Goal: Information Seeking & Learning: Learn about a topic

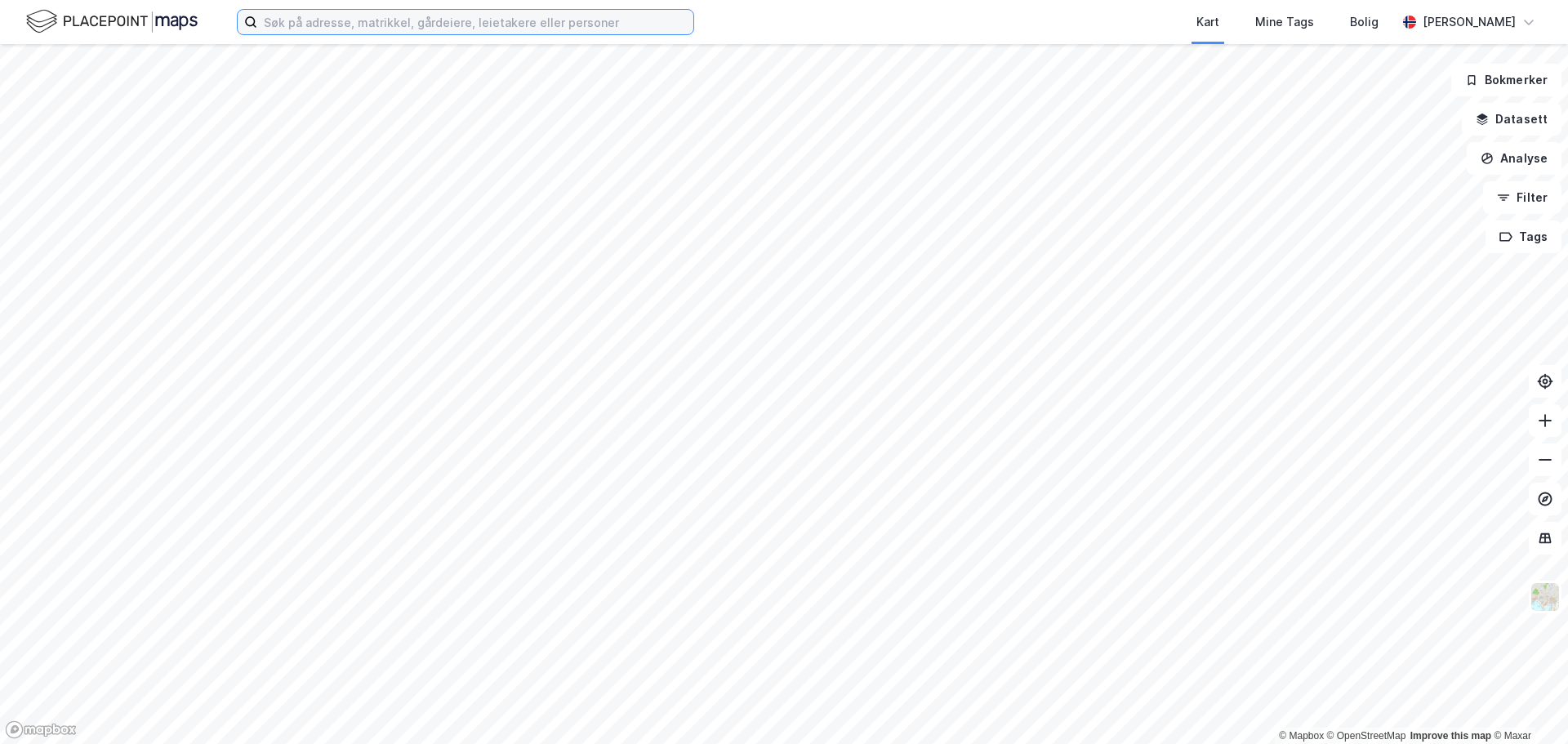
click at [335, 24] on input at bounding box center [475, 22] width 436 height 25
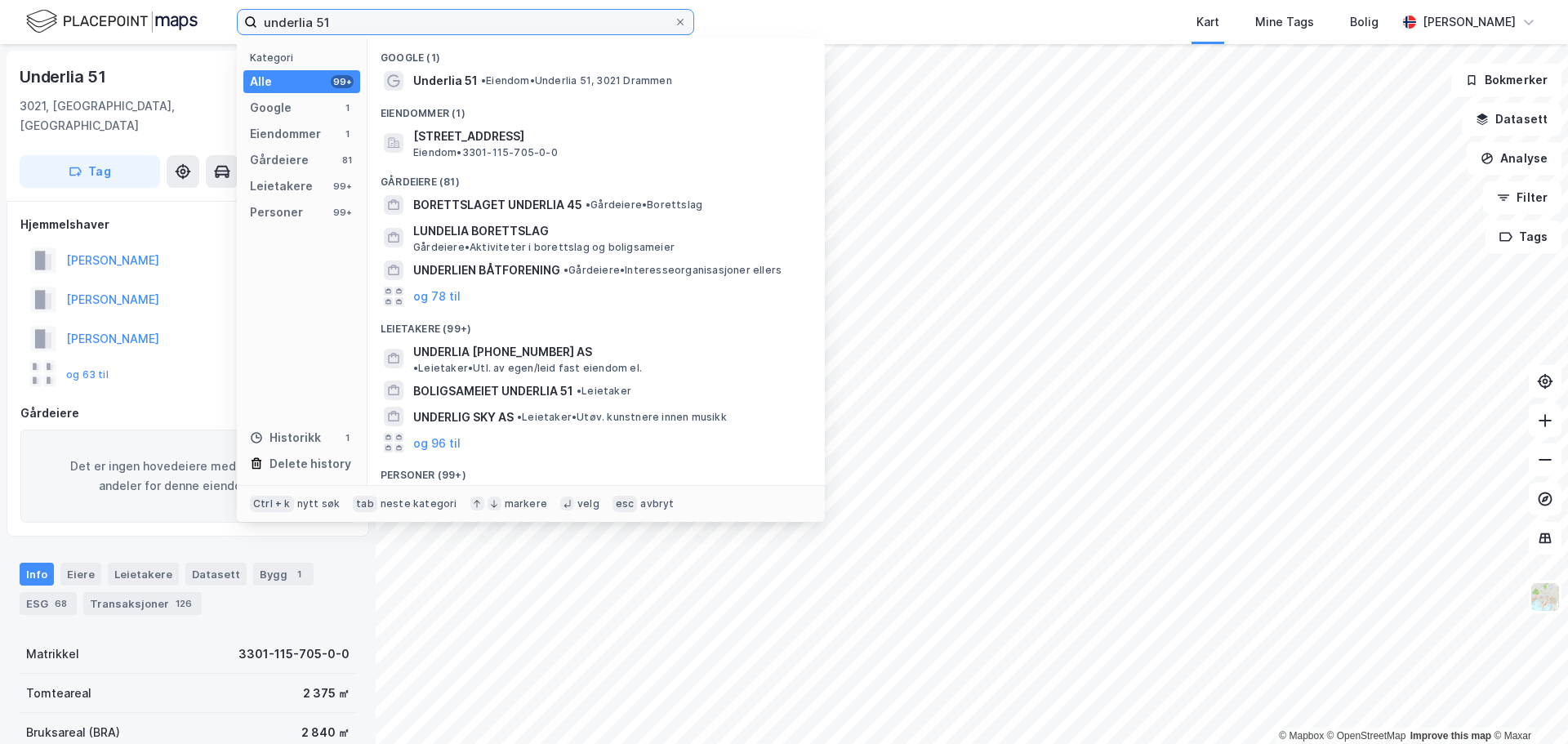
click at [375, 24] on input "underlia 51" at bounding box center [465, 22] width 416 height 25
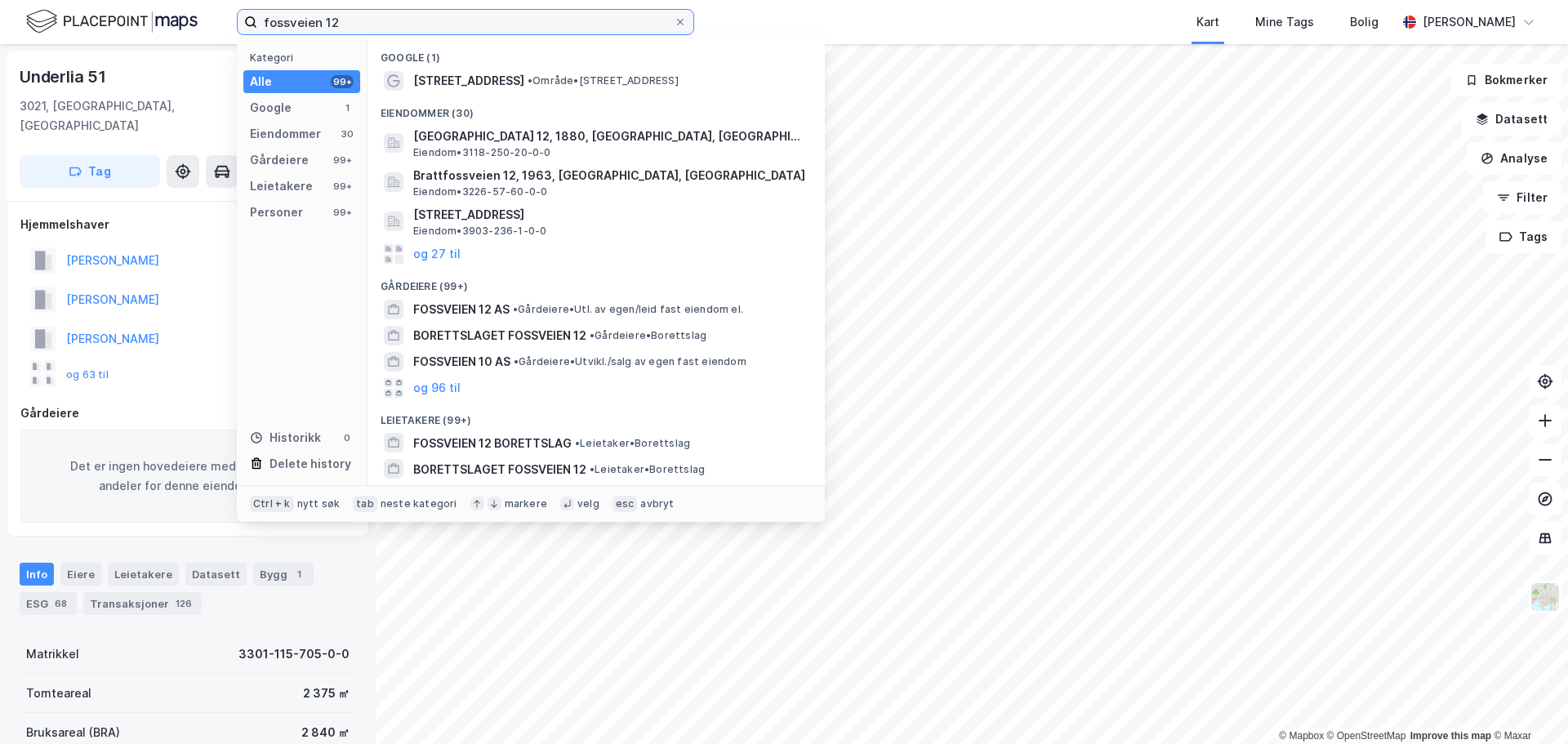
click at [513, 22] on input "fossveien 12" at bounding box center [465, 22] width 416 height 25
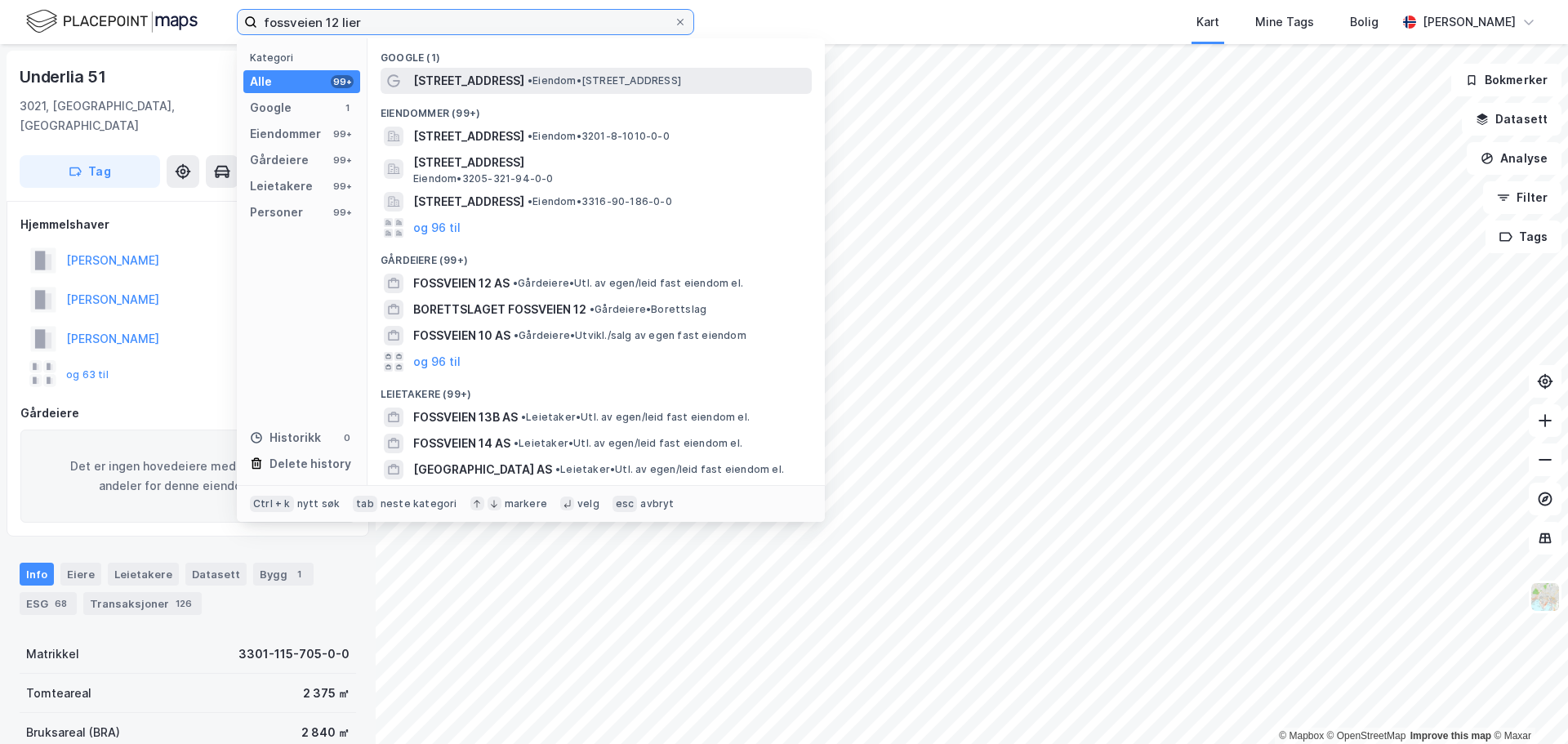
type input "fossveien 12 lier"
click at [567, 75] on span "• Eiendom • [STREET_ADDRESS]" at bounding box center [604, 81] width 154 height 13
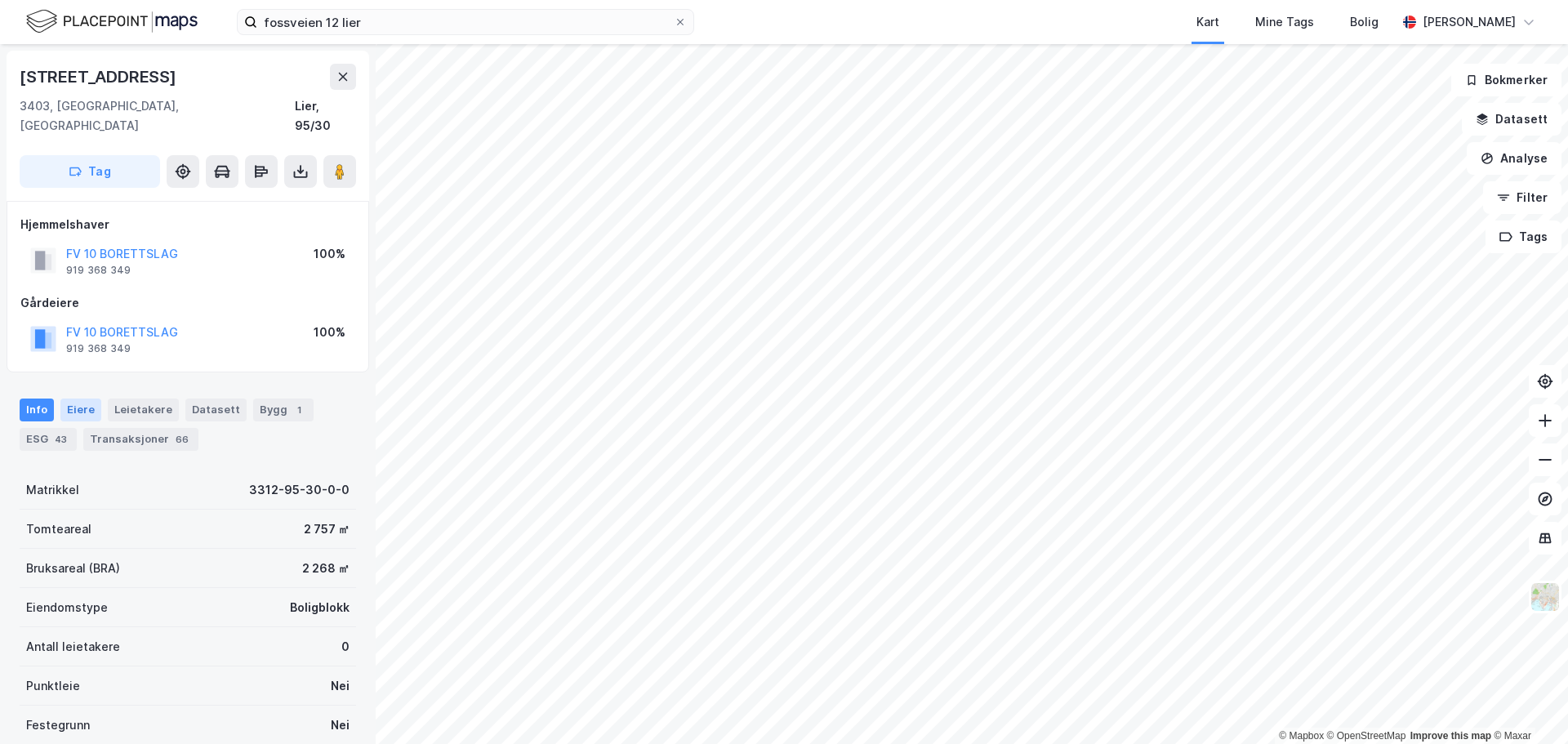
click at [74, 398] on div "Eiere" at bounding box center [80, 409] width 41 height 23
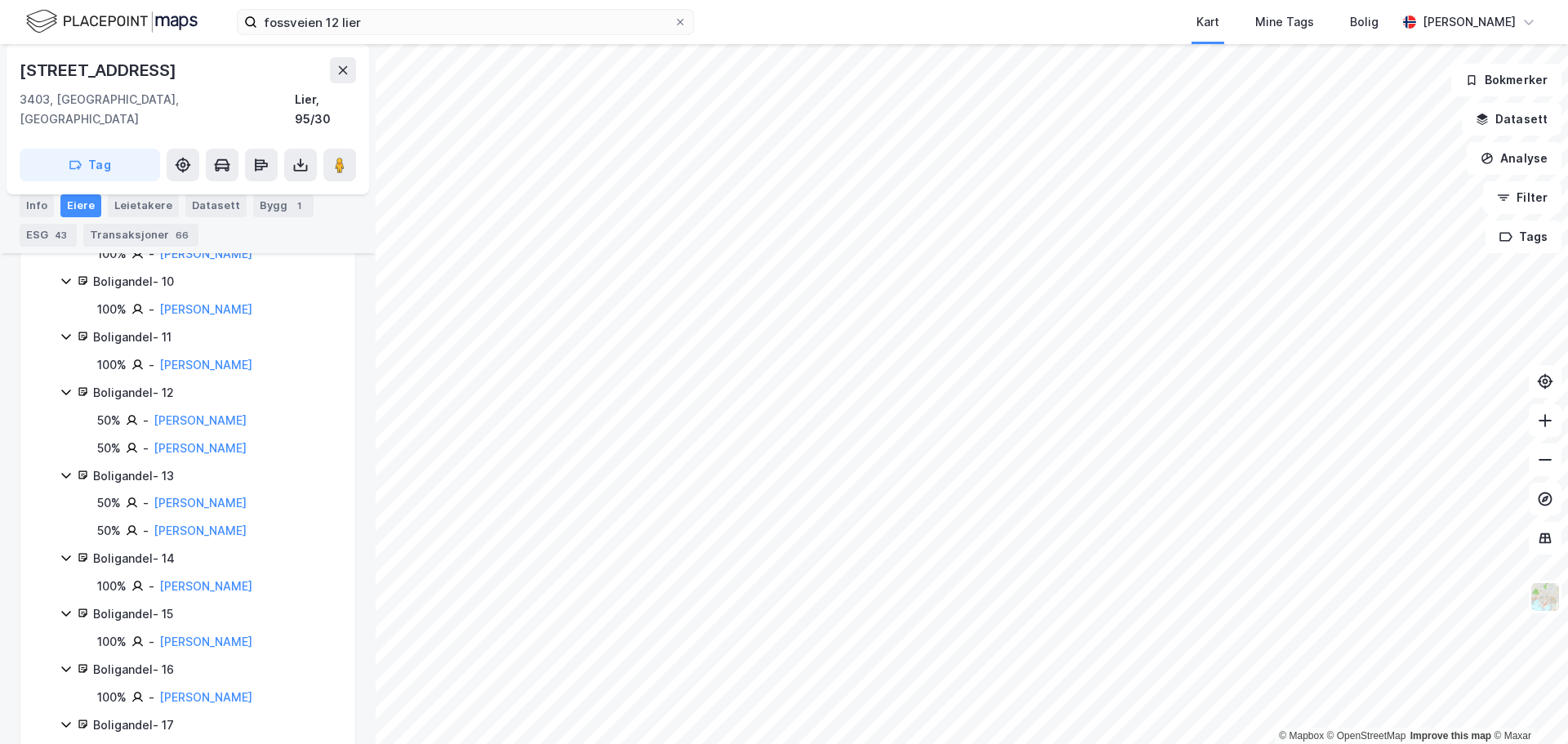
scroll to position [903, 0]
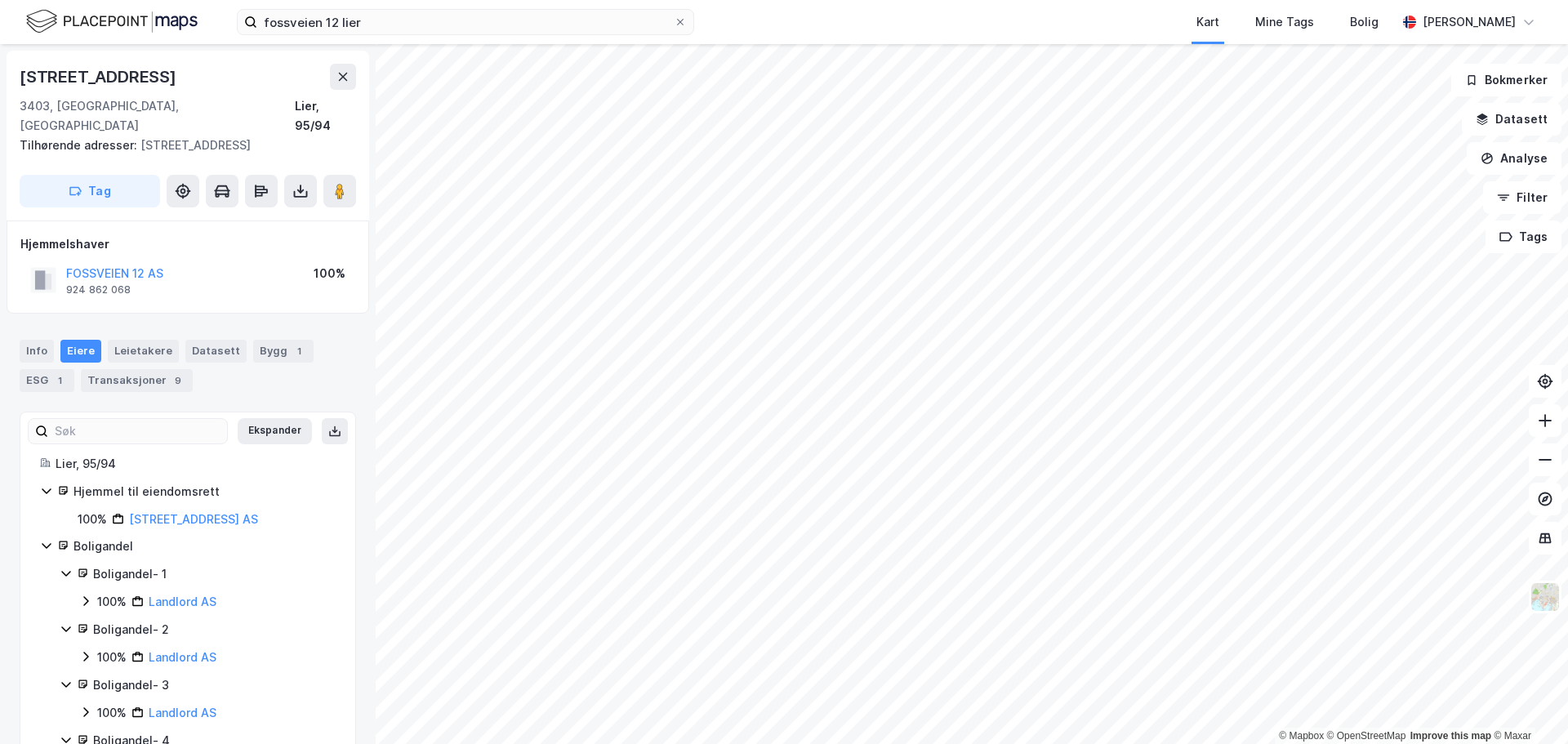
click at [85, 598] on icon at bounding box center [85, 602] width 5 height 10
click at [85, 595] on icon at bounding box center [85, 601] width 13 height 13
click at [169, 512] on link "[STREET_ADDRESS] AS" at bounding box center [194, 518] width 129 height 14
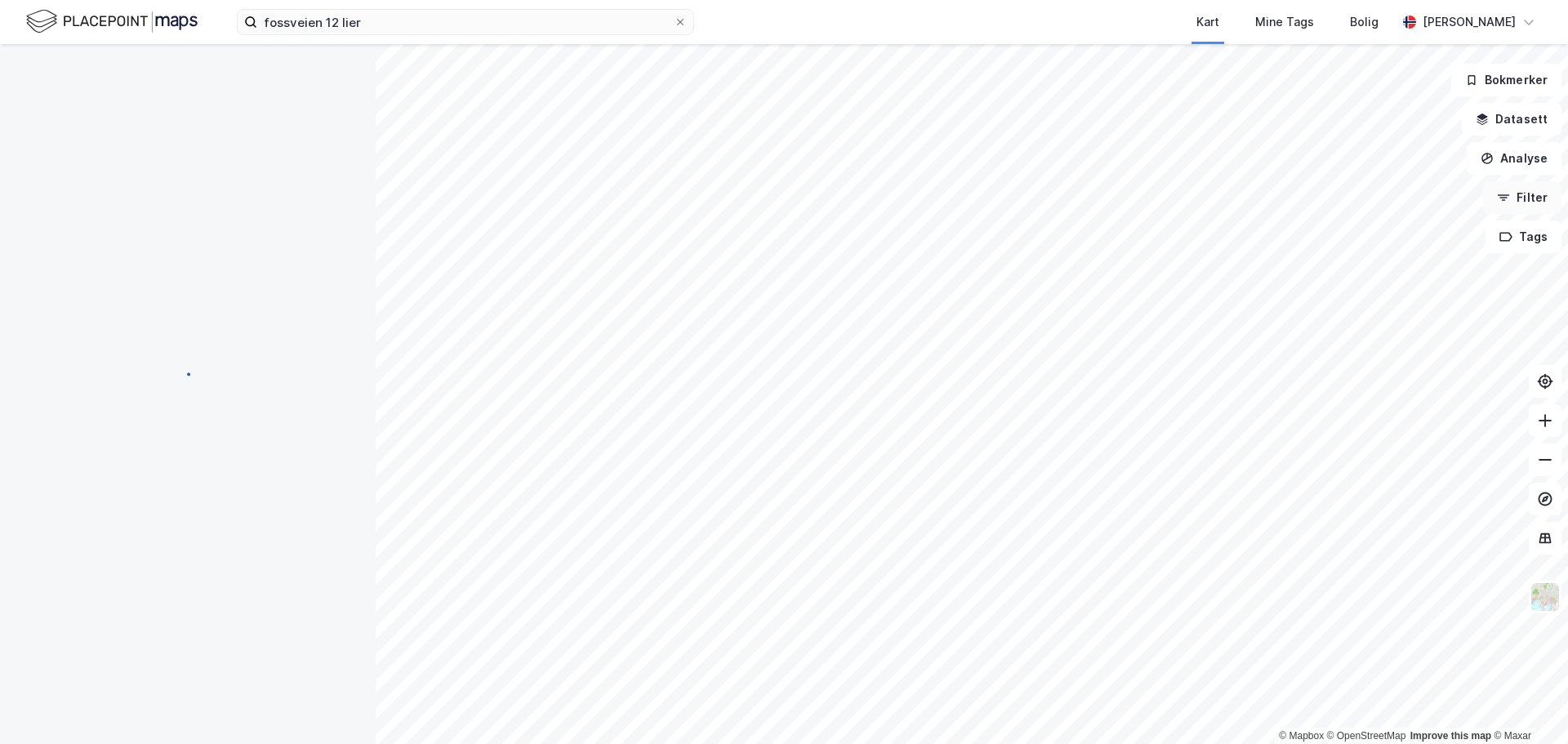
scroll to position [3, 0]
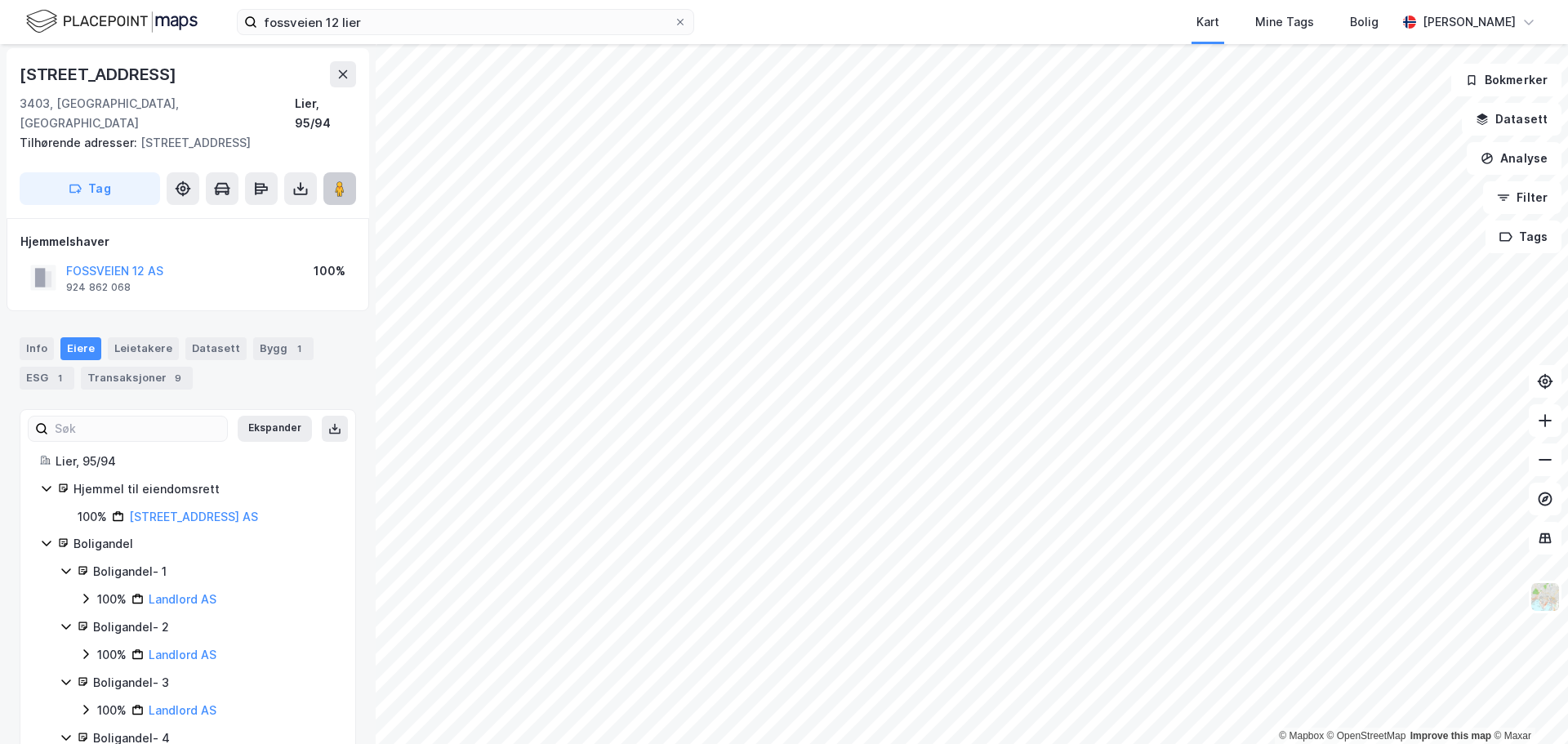
click at [336, 181] on image at bounding box center [339, 189] width 10 height 16
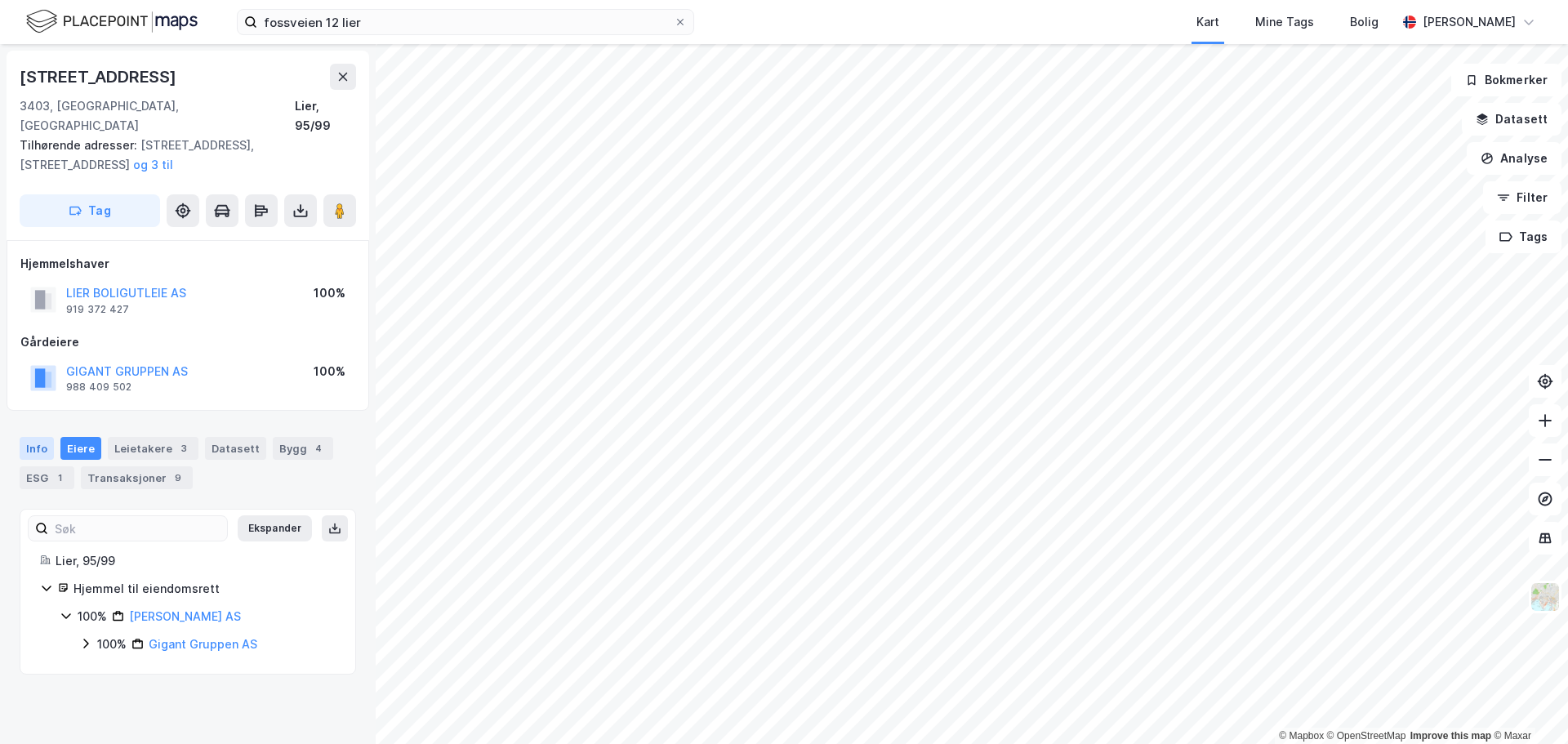
click at [20, 437] on div "Info" at bounding box center [37, 448] width 35 height 23
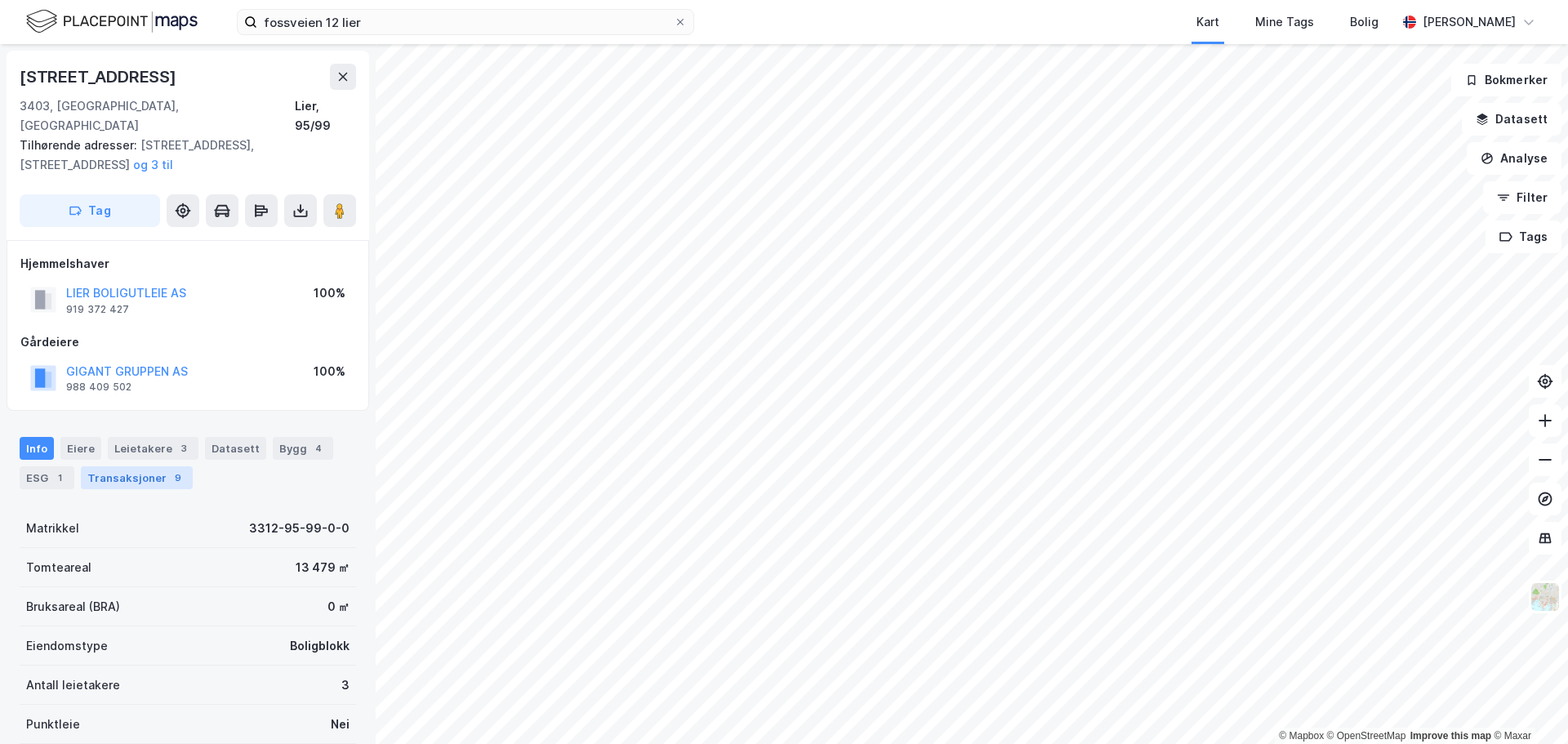
click at [125, 467] on div "Transaksjoner 9" at bounding box center [136, 478] width 112 height 23
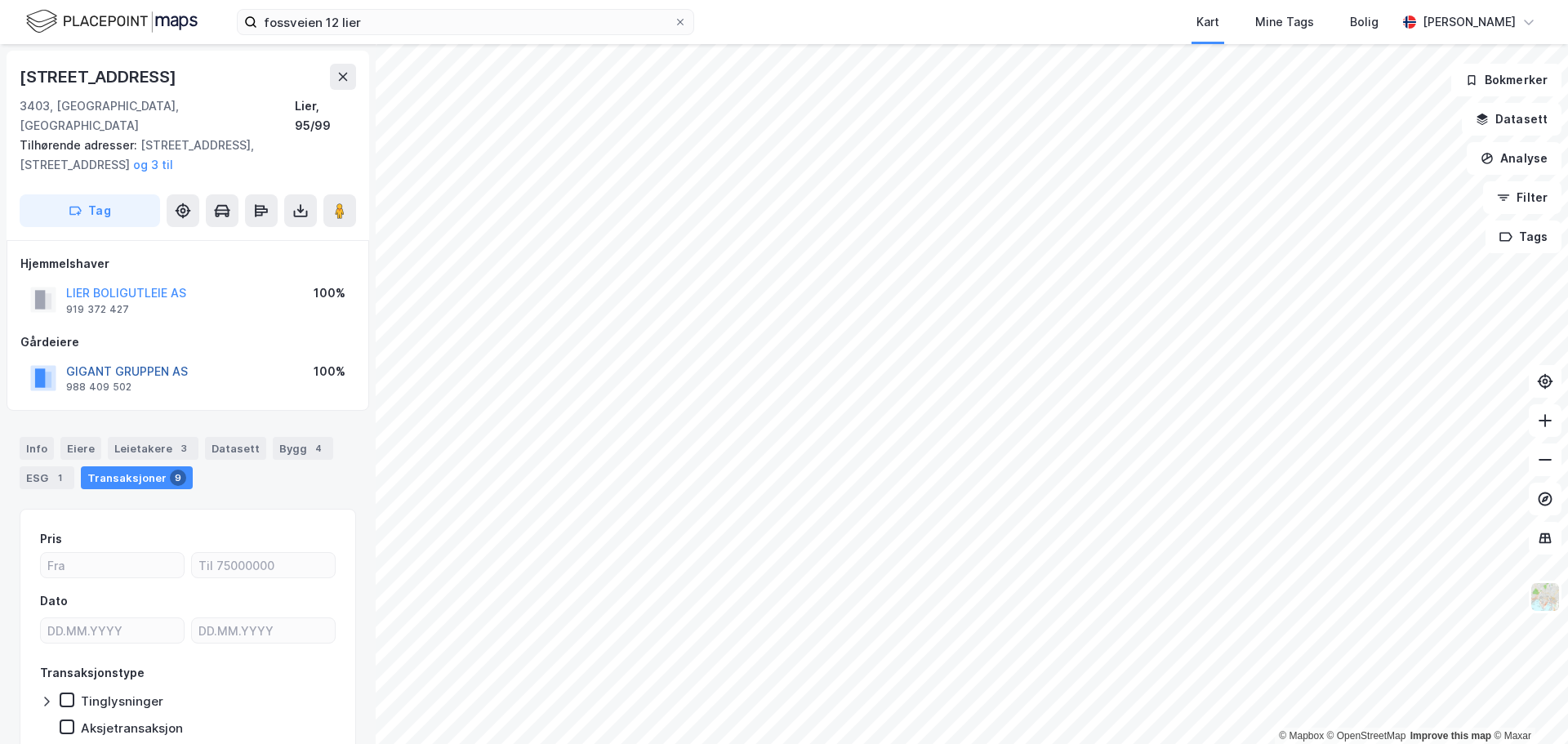
click at [0, 0] on button "GIGANT GRUPPEN AS" at bounding box center [0, 0] width 0 height 0
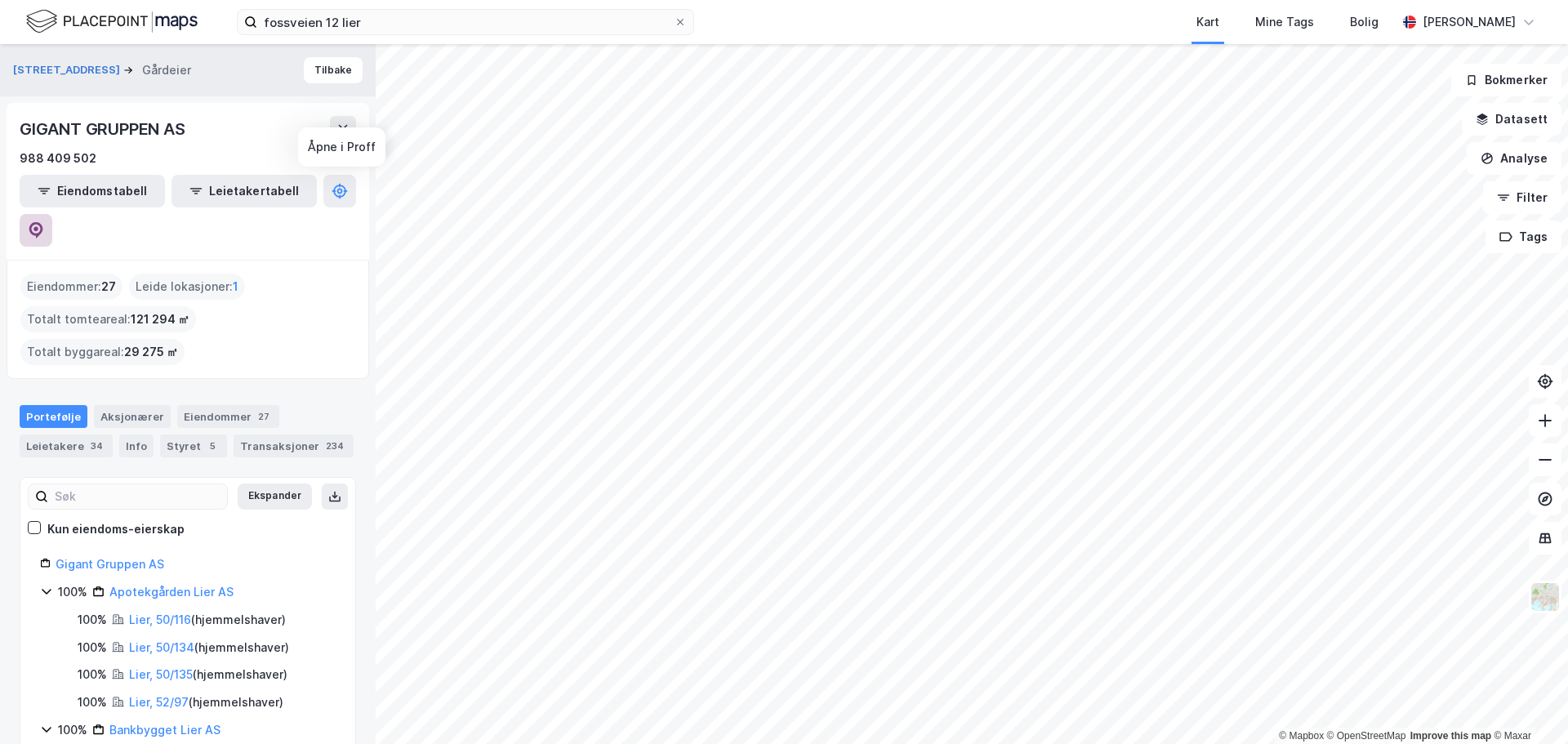
click at [45, 222] on icon at bounding box center [36, 230] width 16 height 16
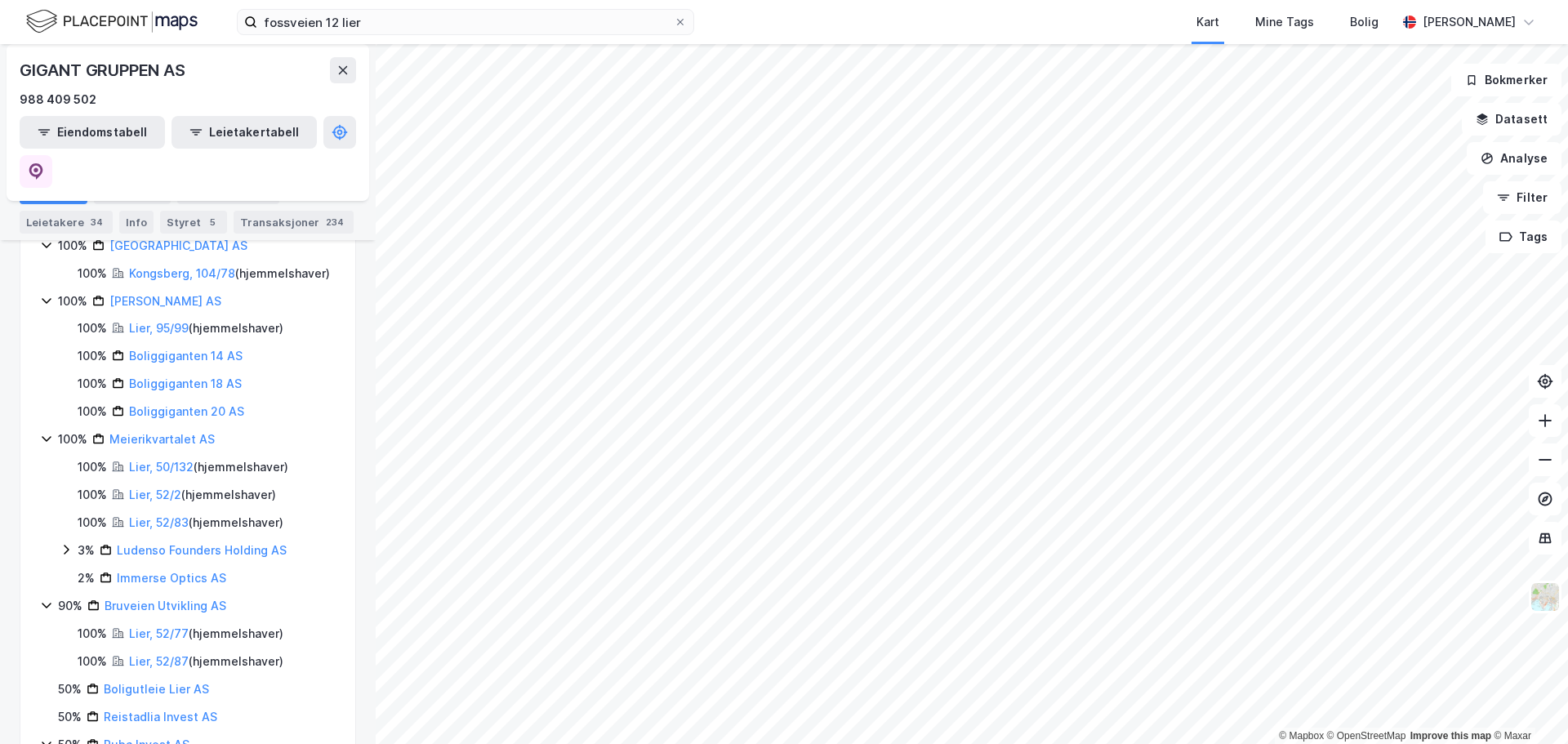
scroll to position [817, 0]
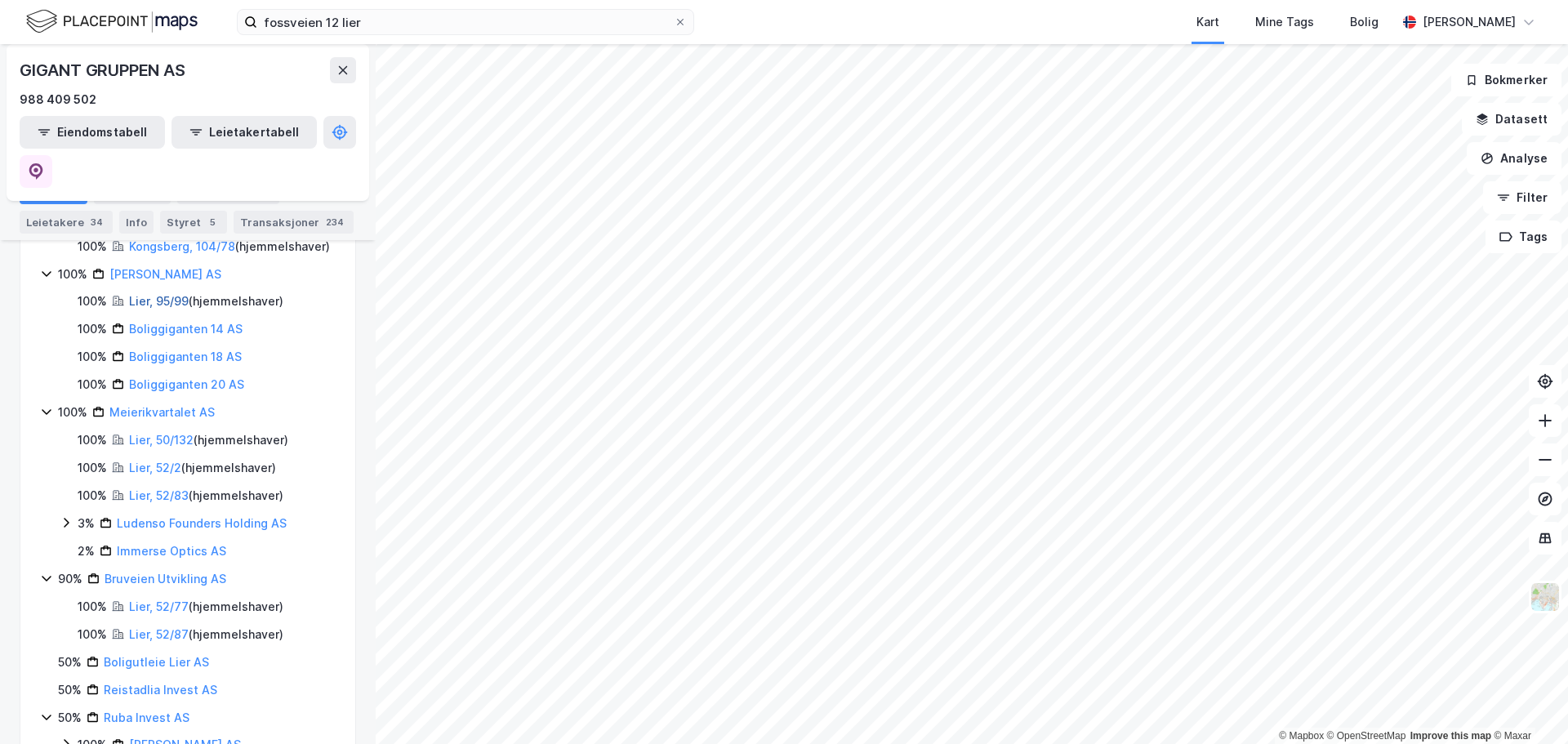
click at [152, 294] on link "Lier, 95/99" at bounding box center [159, 300] width 60 height 14
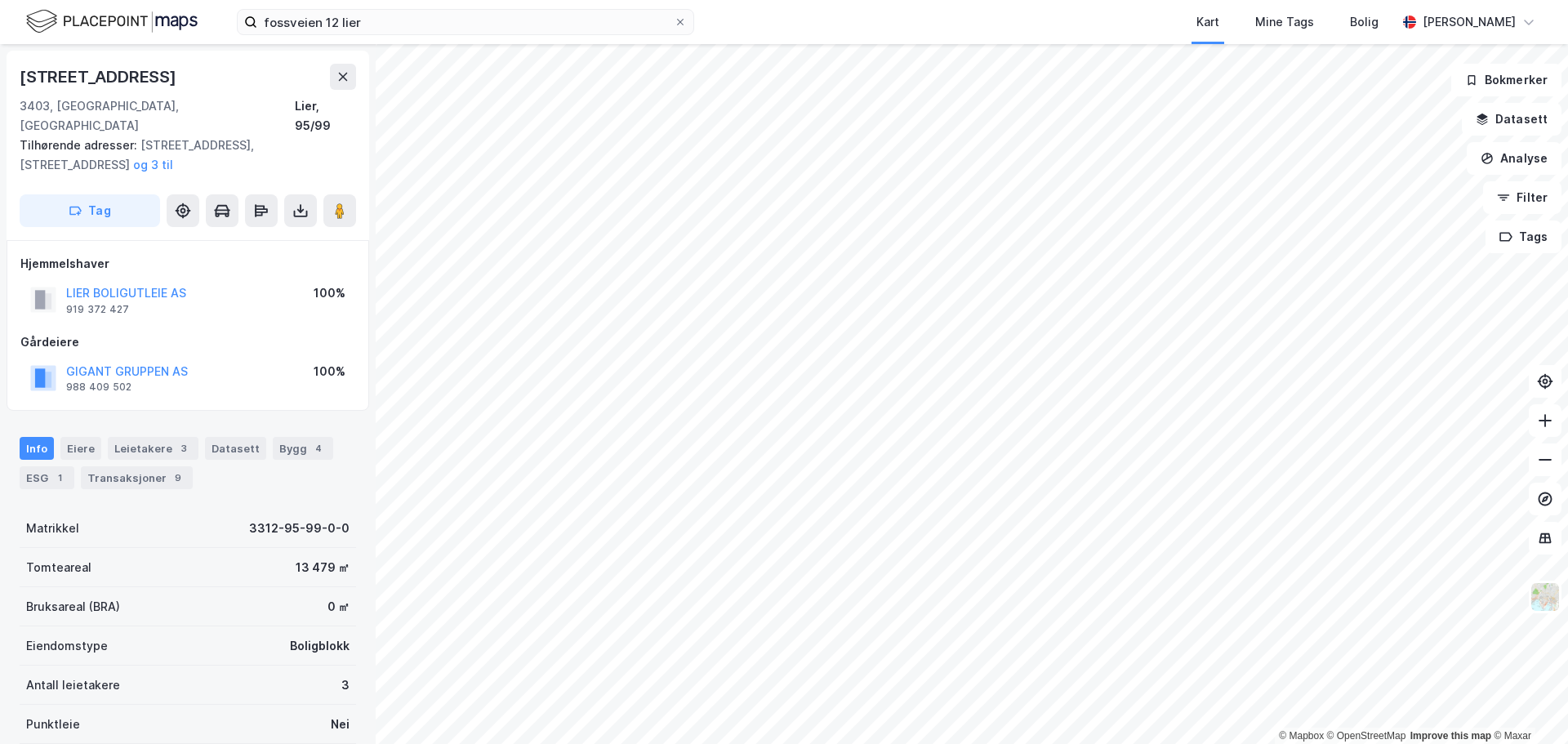
scroll to position [1, 0]
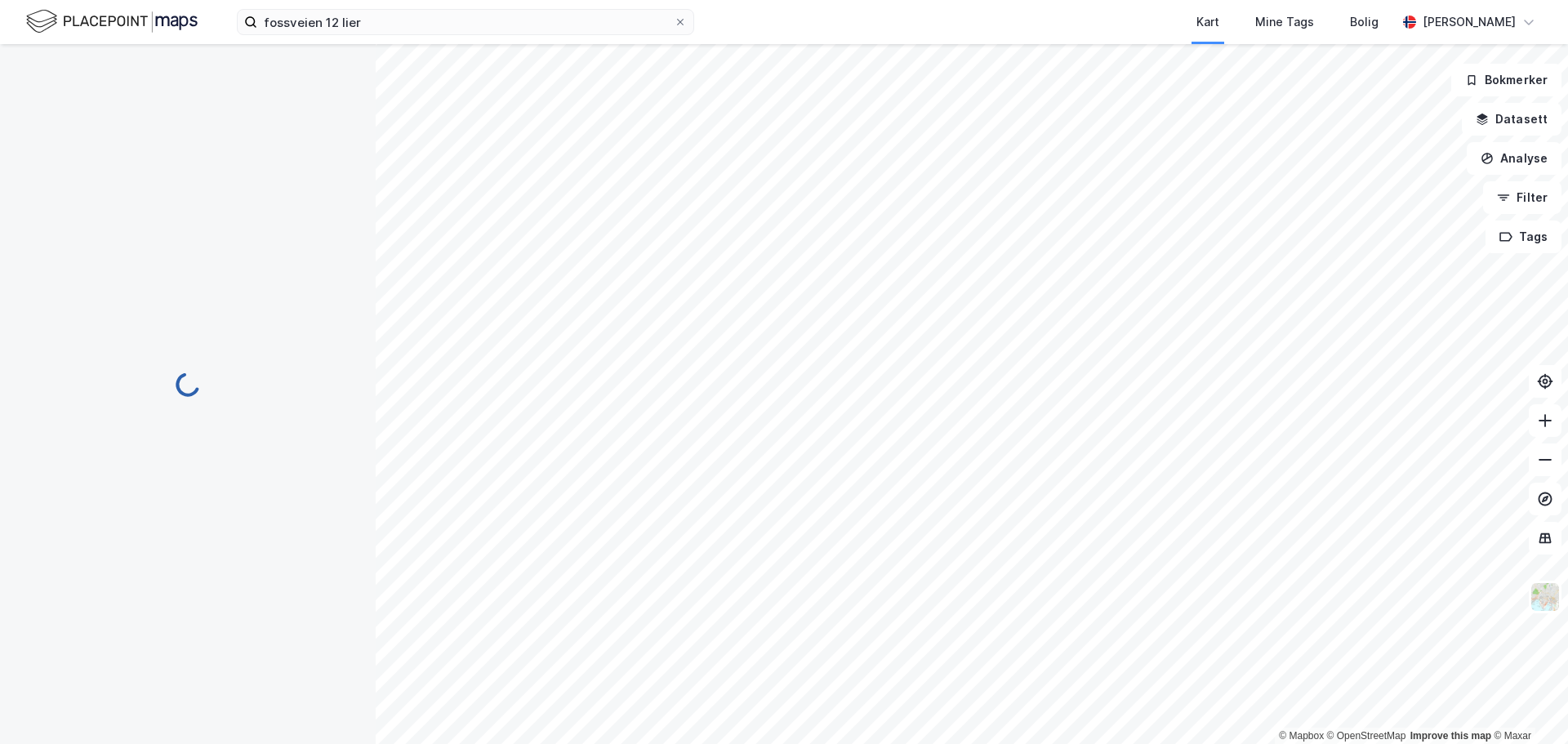
scroll to position [1, 0]
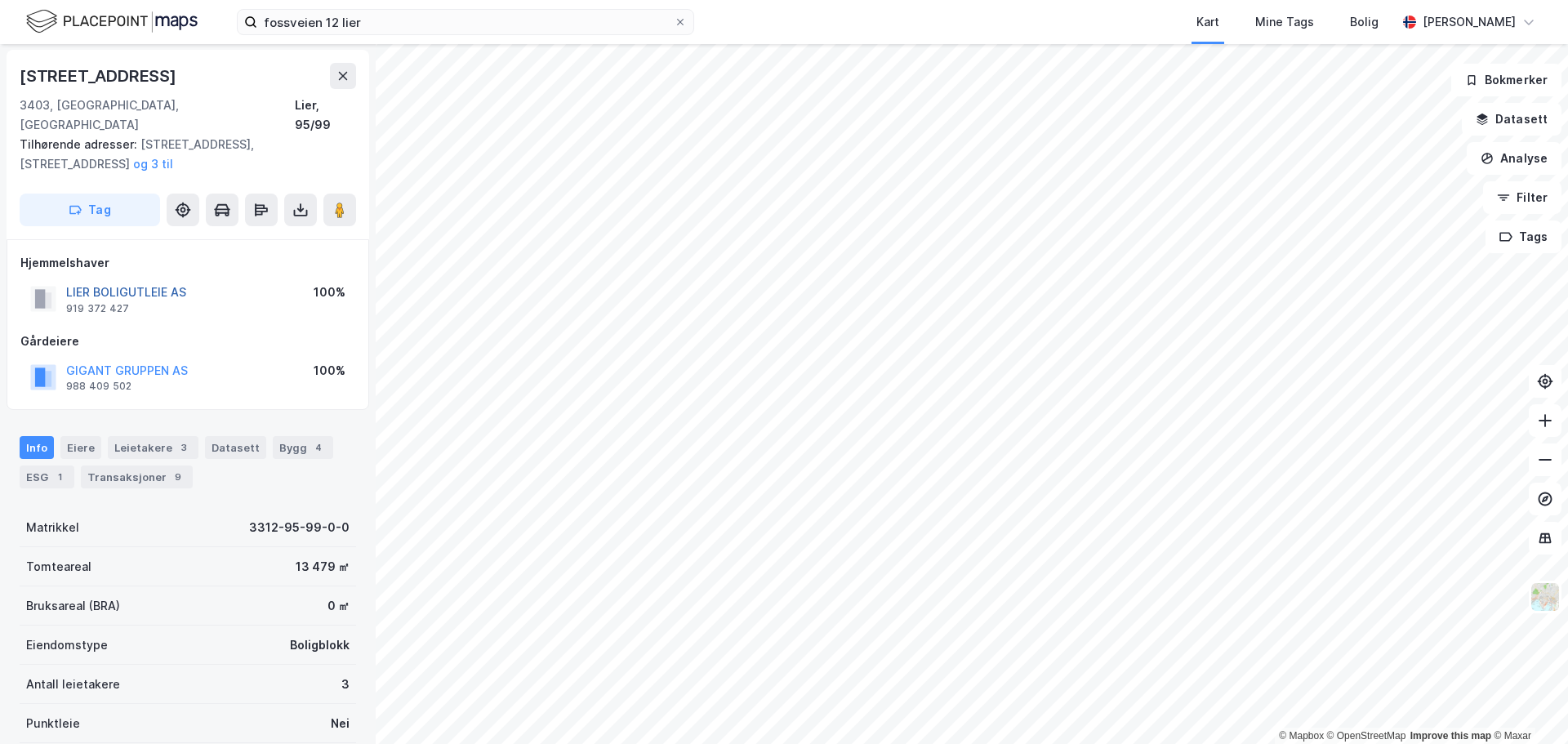
click at [0, 0] on button "LIER BOLIGUTLEIE AS" at bounding box center [0, 0] width 0 height 0
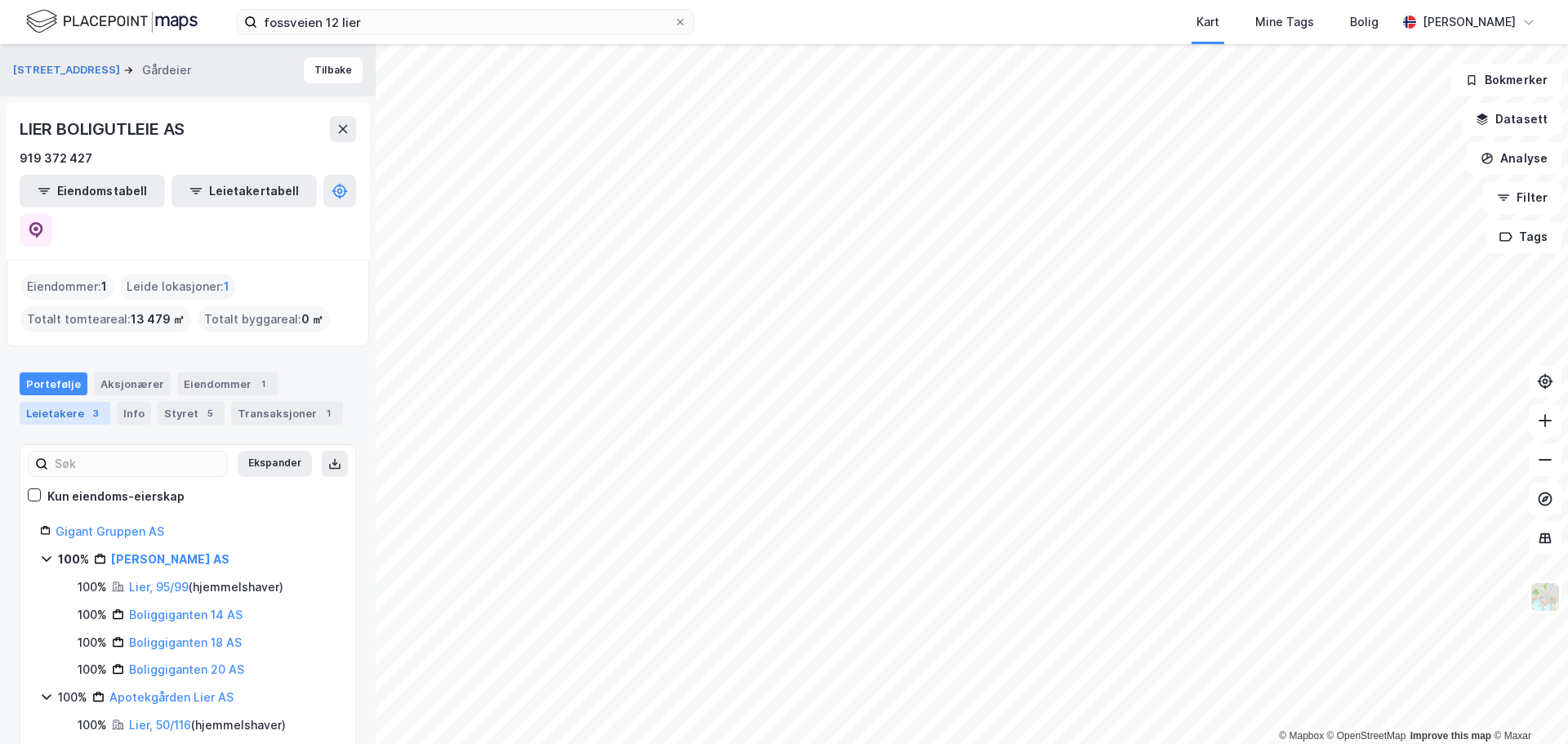
click at [73, 402] on div "Leietakere 3" at bounding box center [65, 413] width 91 height 23
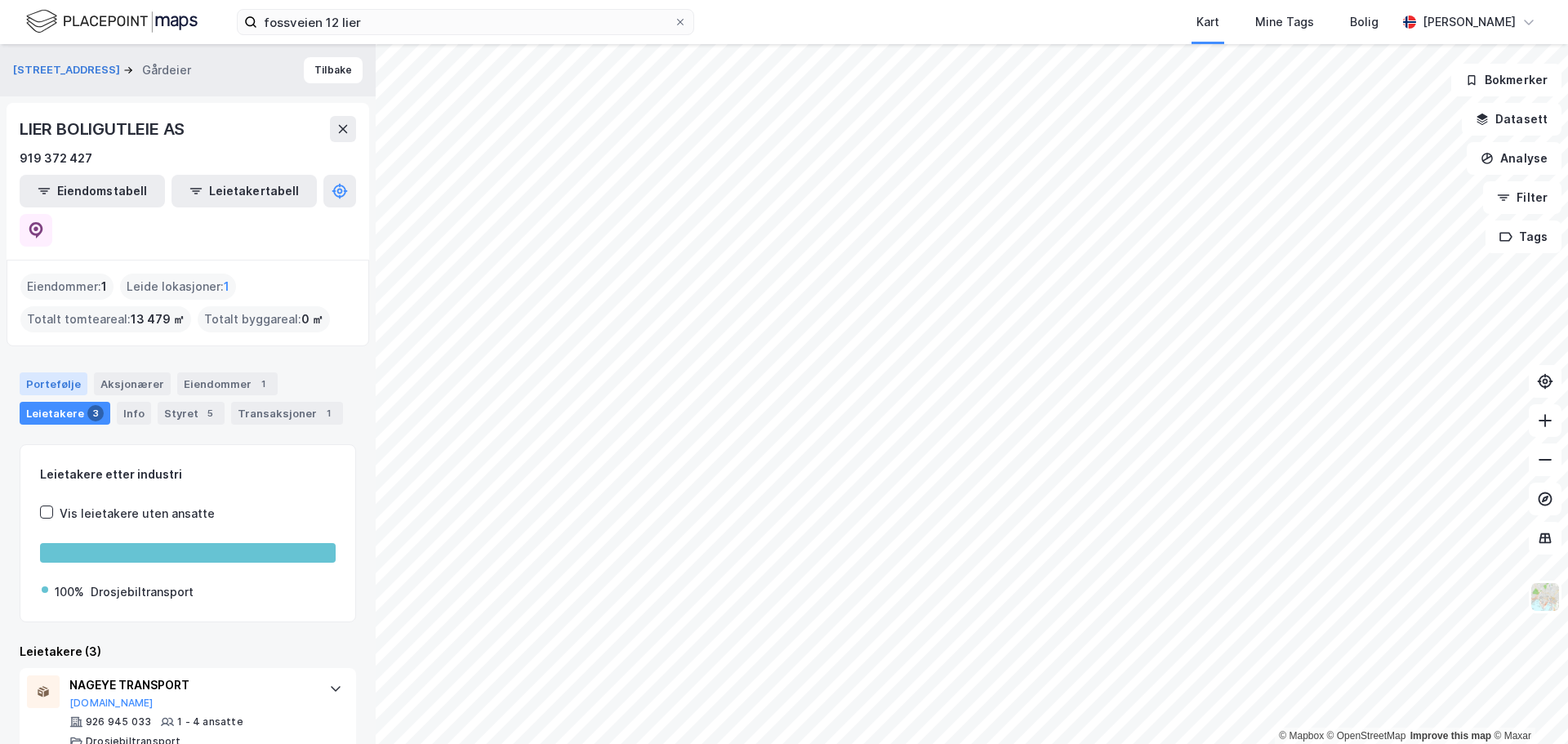
click at [50, 373] on div "Portefølje" at bounding box center [54, 384] width 68 height 23
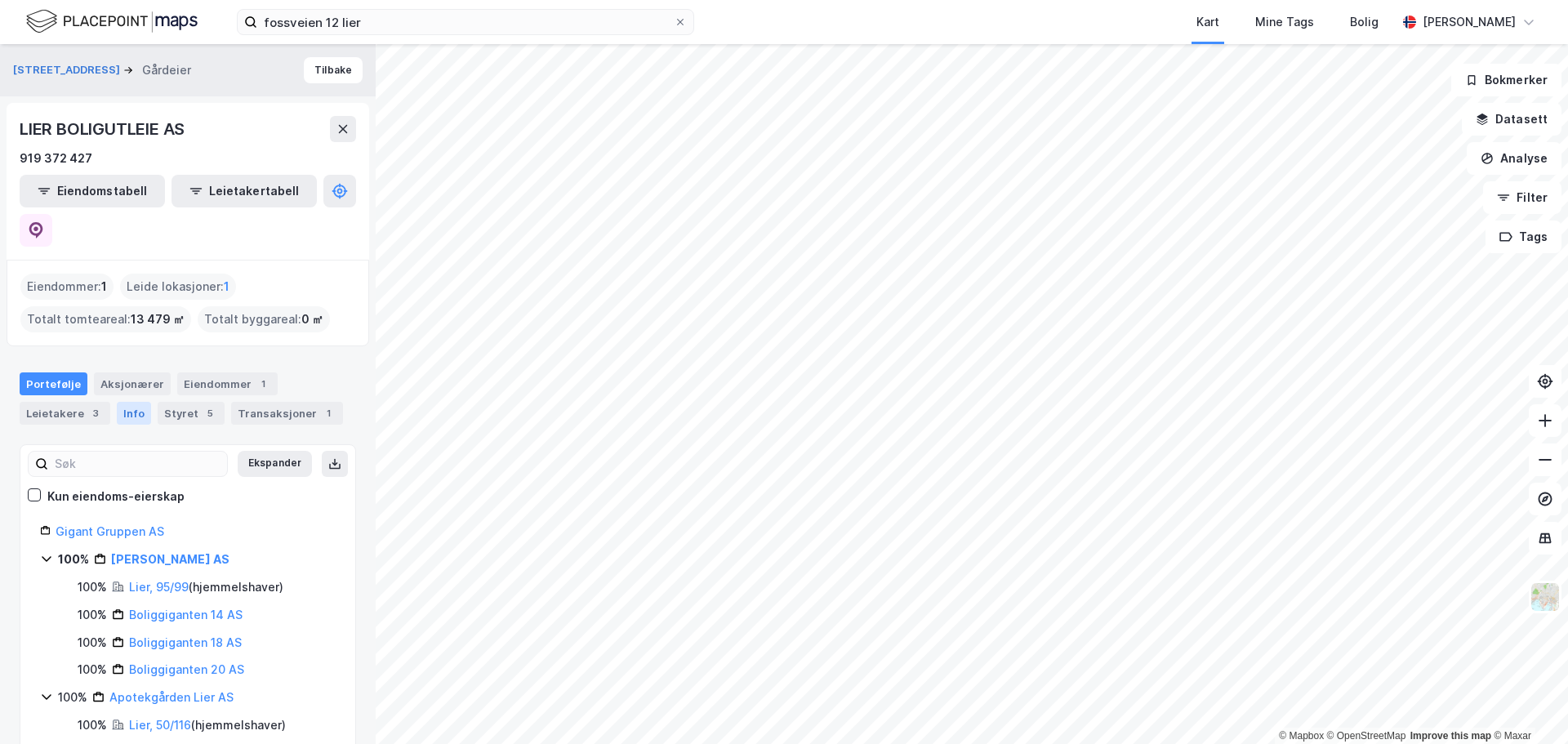
click at [125, 402] on div "Info" at bounding box center [134, 413] width 35 height 23
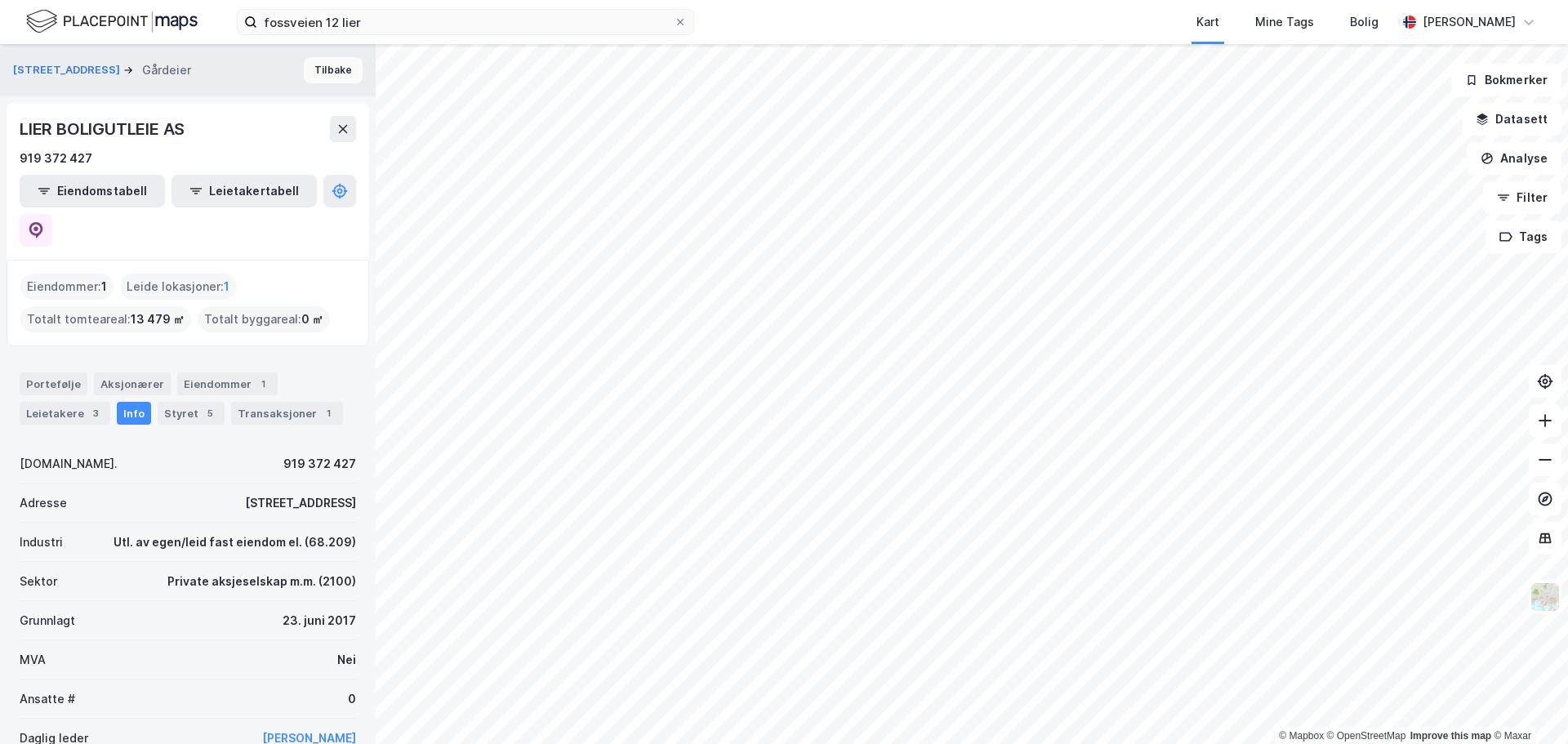
click at [304, 72] on button "Tilbake" at bounding box center [333, 70] width 59 height 26
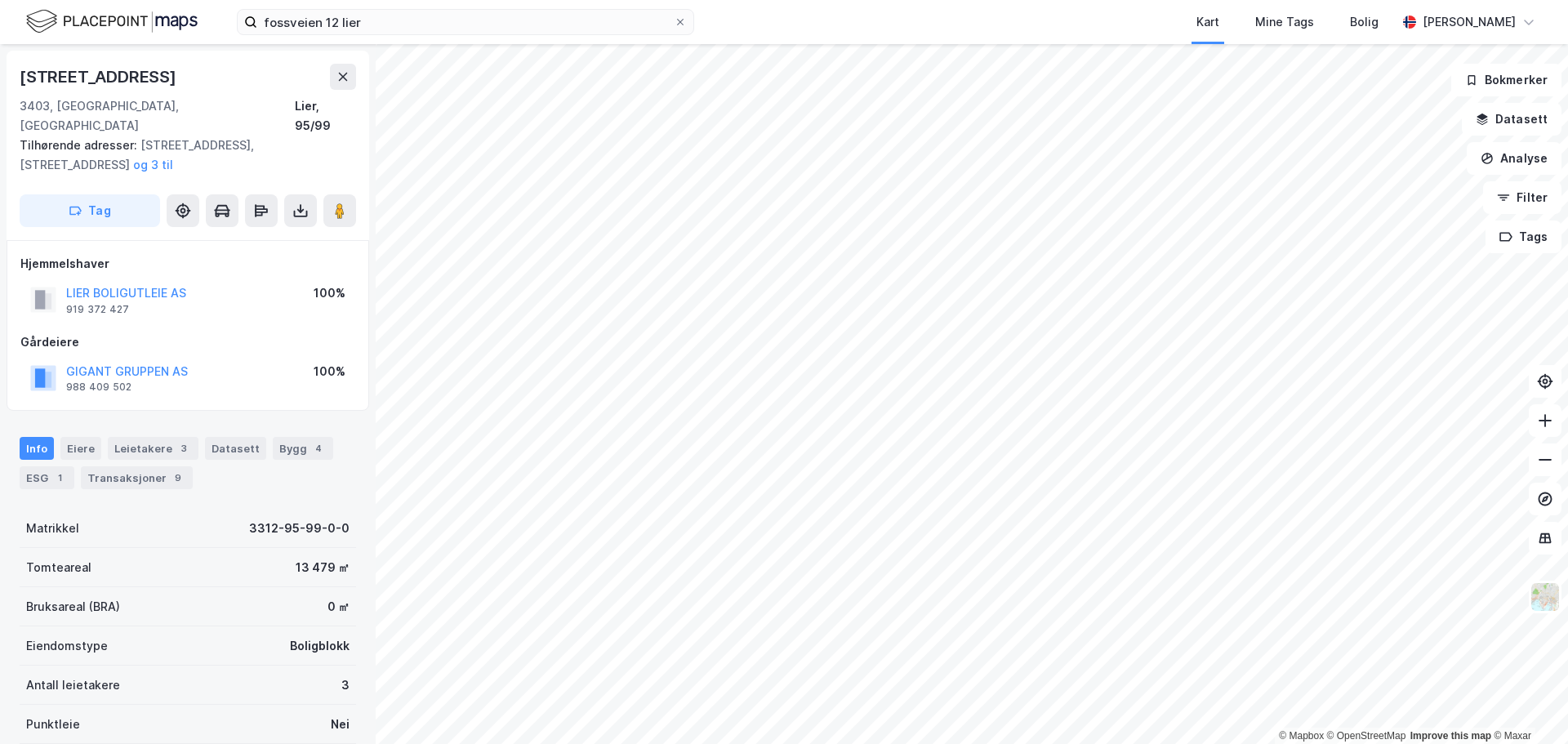
scroll to position [1, 0]
click at [296, 437] on div "Bygg 4" at bounding box center [303, 447] width 60 height 23
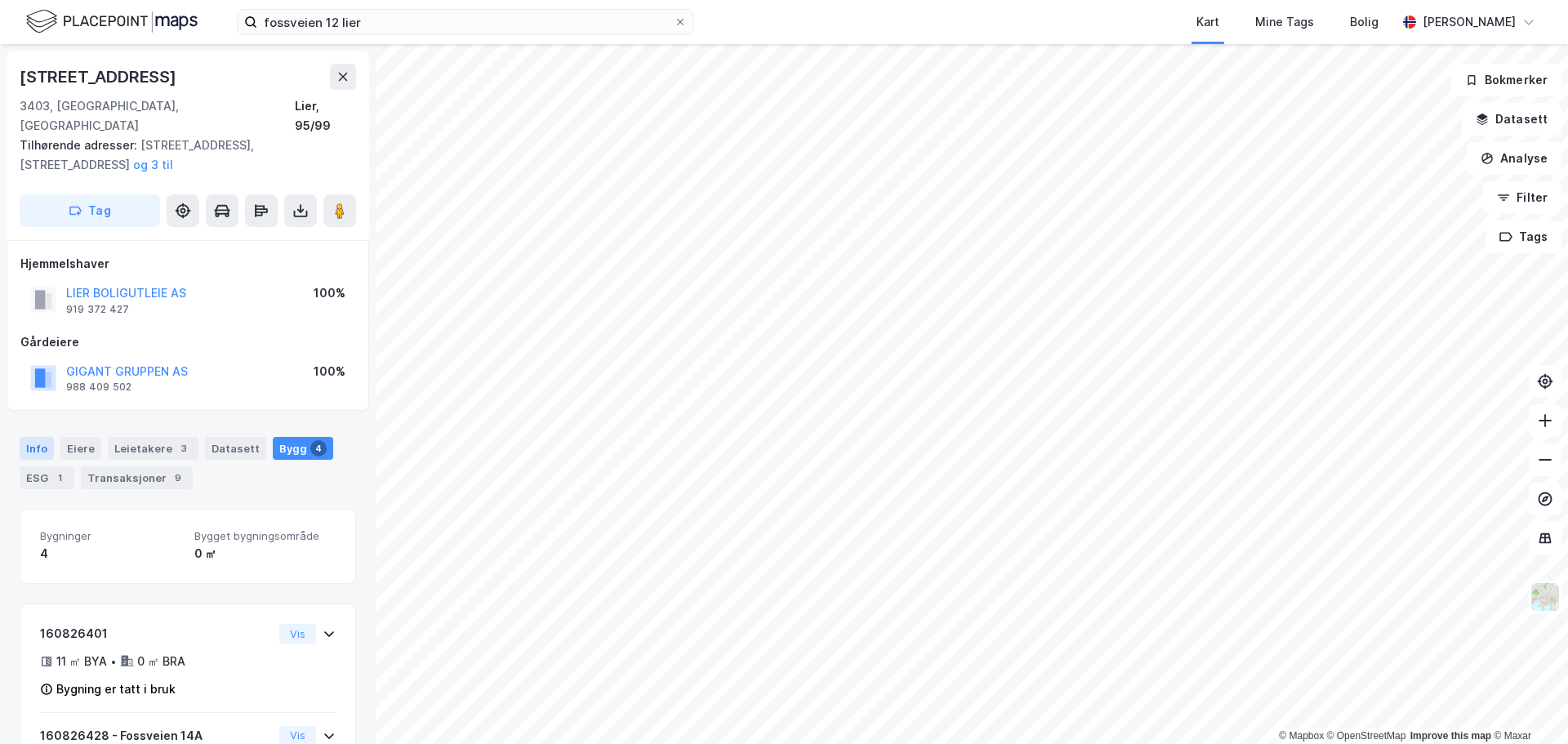
click at [30, 437] on div "Info" at bounding box center [37, 448] width 35 height 23
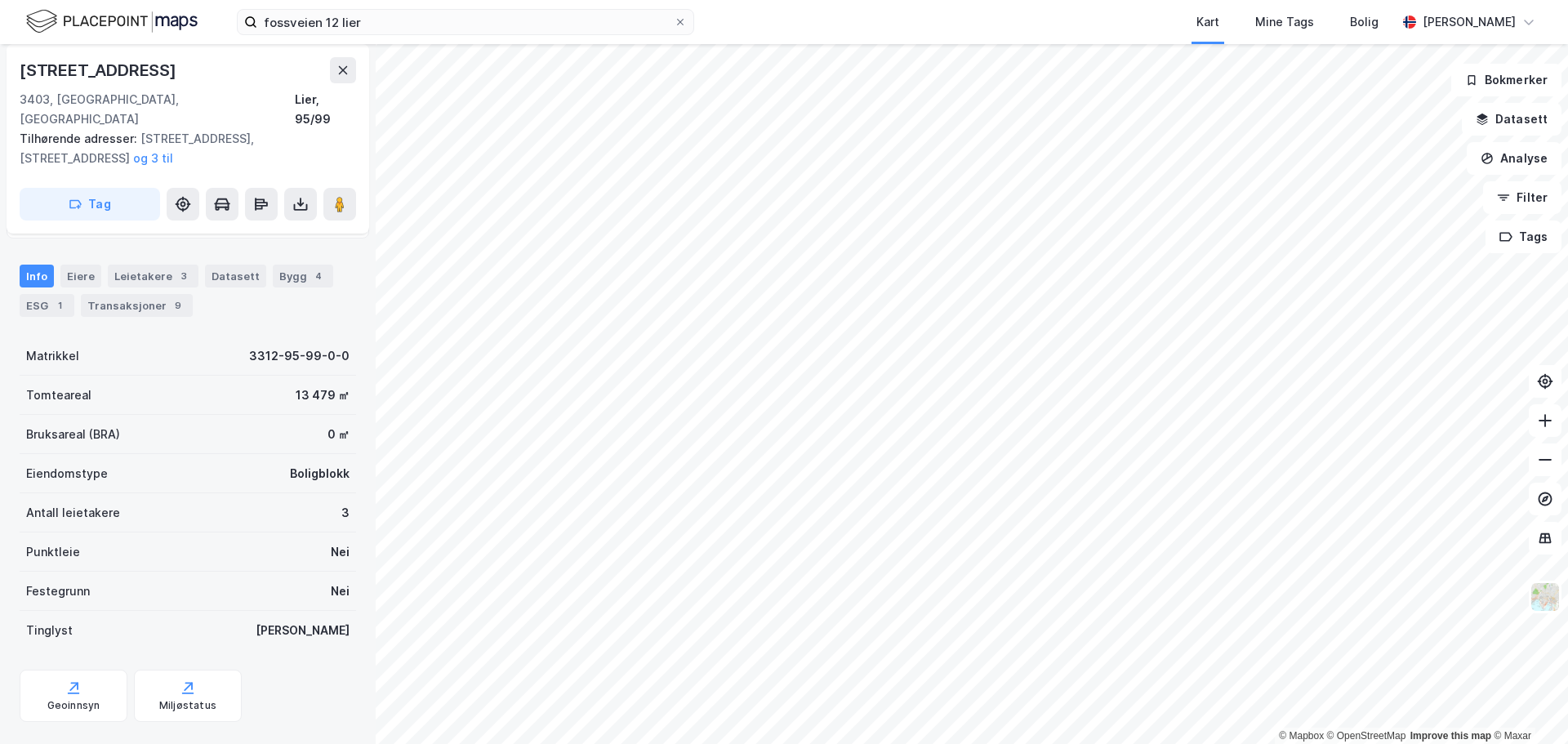
scroll to position [184, 0]
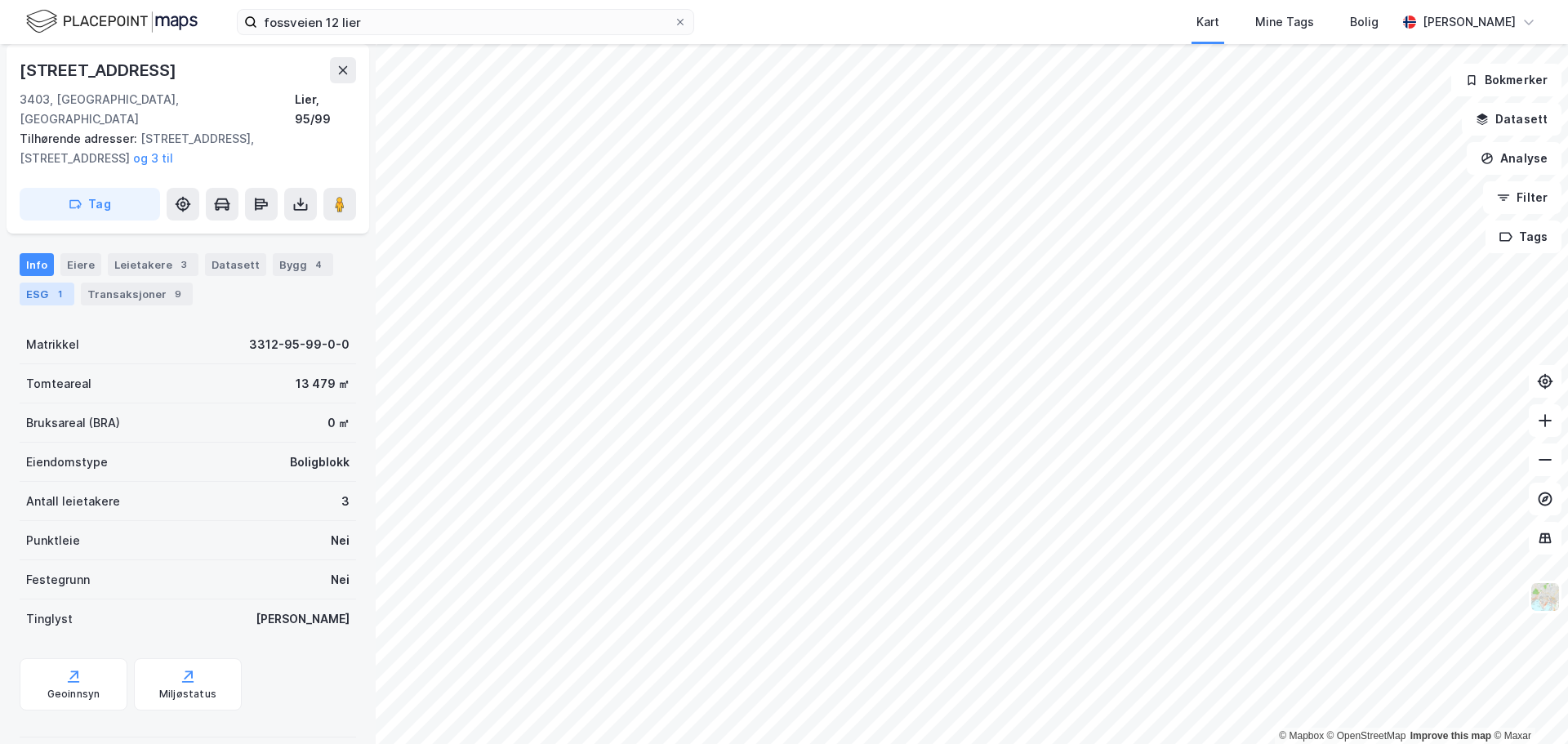
click at [56, 286] on div "1" at bounding box center [60, 294] width 16 height 16
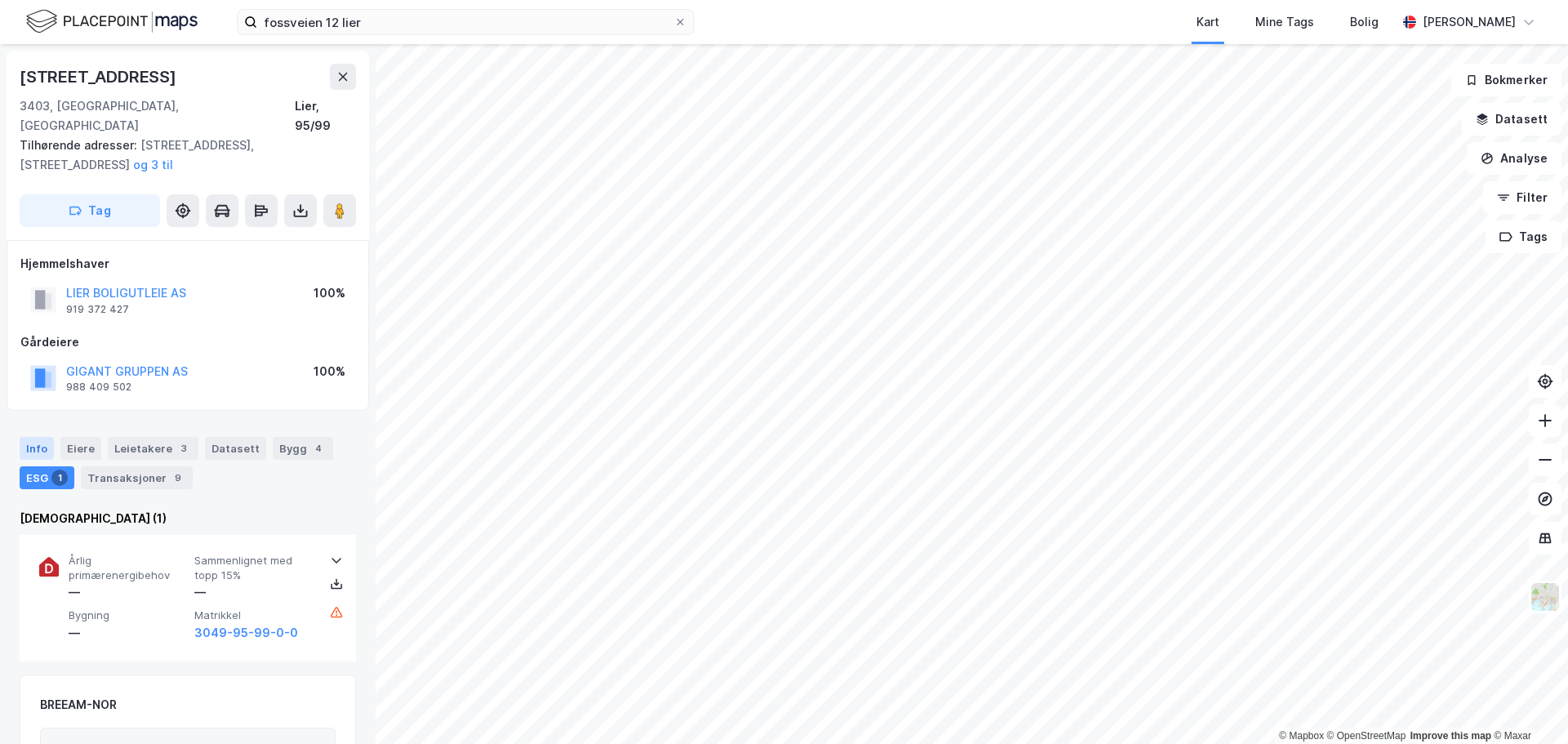
click at [30, 437] on div "Info" at bounding box center [37, 448] width 35 height 23
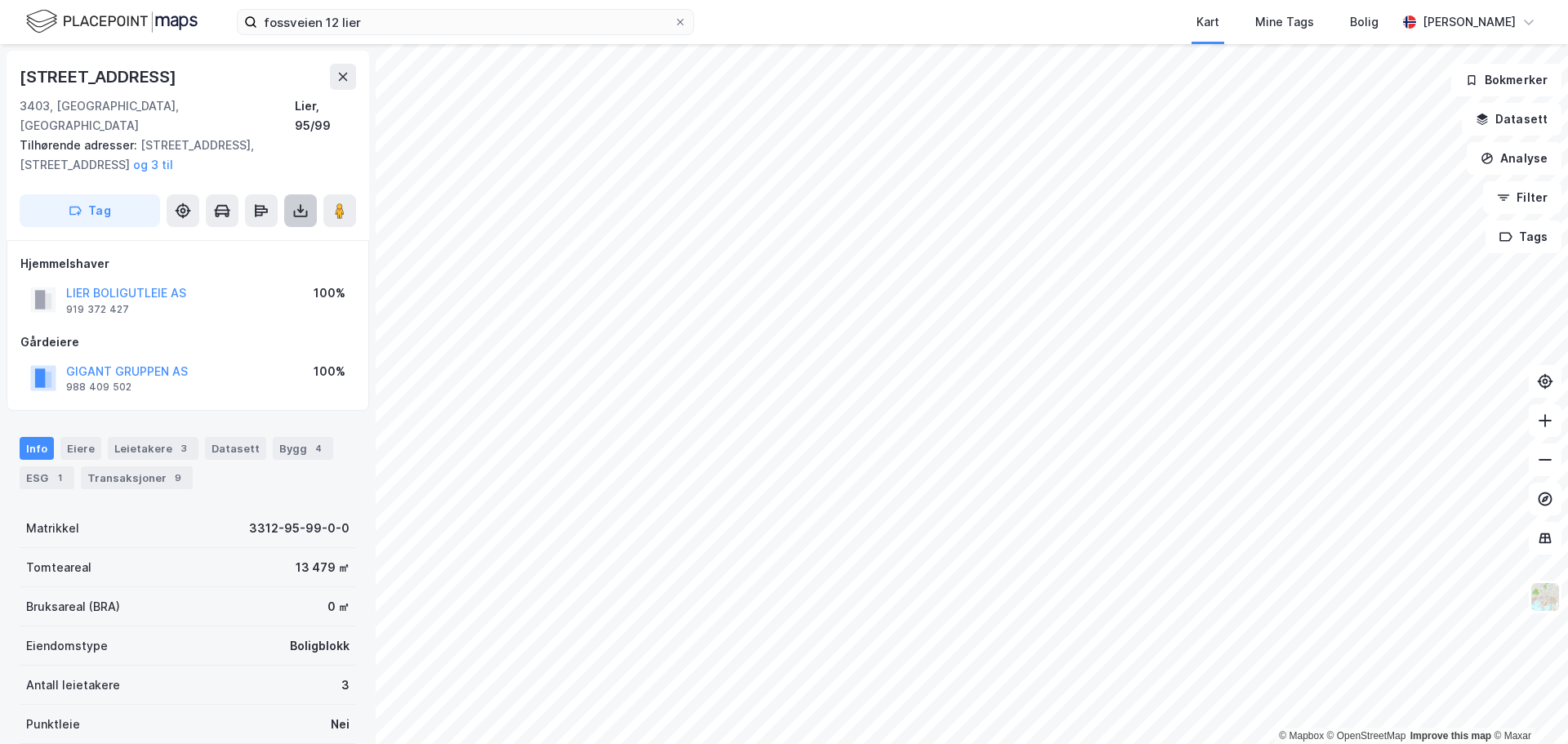
click at [297, 203] on icon at bounding box center [301, 211] width 16 height 16
click at [255, 237] on div "Last ned grunnbok" at bounding box center [220, 244] width 95 height 13
